Goal: Check status: Check status

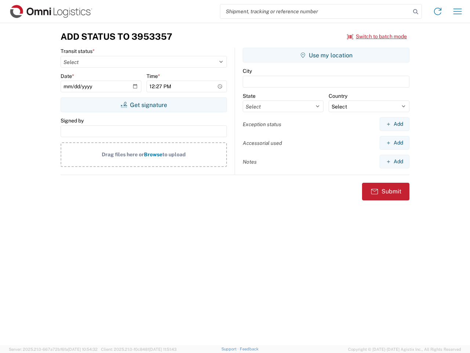
click at [316, 11] on input "search" at bounding box center [315, 11] width 190 height 14
click at [416, 12] on icon at bounding box center [416, 12] width 10 height 10
click at [438, 11] on icon at bounding box center [438, 12] width 12 height 12
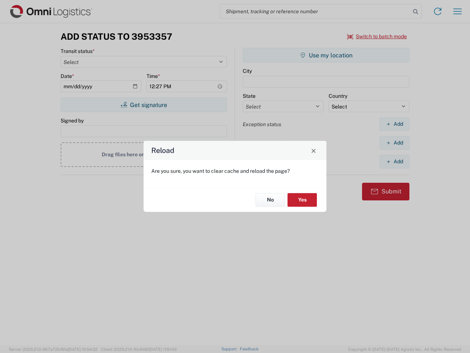
click at [458, 11] on div "Reload Are you sure, you want to clear cache and reload the page? No Yes" at bounding box center [235, 176] width 470 height 353
click at [377, 36] on div "Reload Are you sure, you want to clear cache and reload the page? No Yes" at bounding box center [235, 176] width 470 height 353
click at [144, 105] on div "Reload Are you sure, you want to clear cache and reload the page? No Yes" at bounding box center [235, 176] width 470 height 353
click at [326, 55] on div "Reload Are you sure, you want to clear cache and reload the page? No Yes" at bounding box center [235, 176] width 470 height 353
click at [395, 124] on div "Reload Are you sure, you want to clear cache and reload the page? No Yes" at bounding box center [235, 176] width 470 height 353
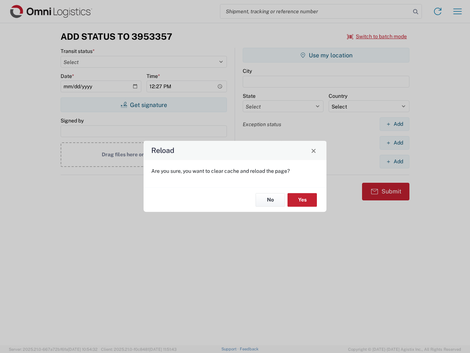
click at [395, 143] on div "Reload Are you sure, you want to clear cache and reload the page? No Yes" at bounding box center [235, 176] width 470 height 353
click at [395, 161] on div "Reload Are you sure, you want to clear cache and reload the page? No Yes" at bounding box center [235, 176] width 470 height 353
